Goal: Task Accomplishment & Management: Manage account settings

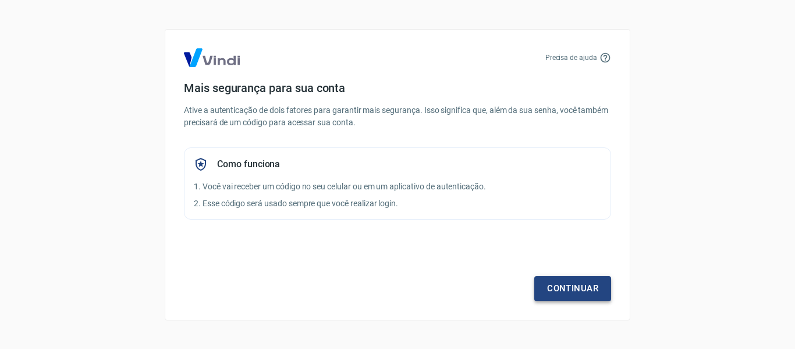
click at [579, 291] on link "Continuar" at bounding box center [572, 288] width 77 height 24
